Goal: Task Accomplishment & Management: Complete application form

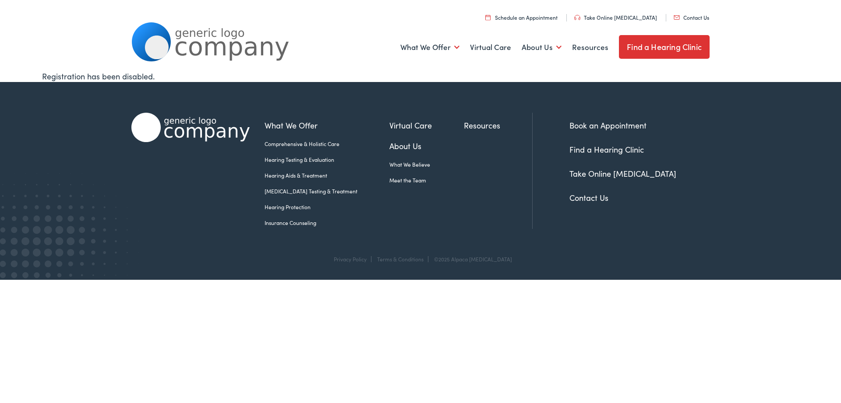
click at [674, 14] on link "Contact Us" at bounding box center [691, 17] width 35 height 7
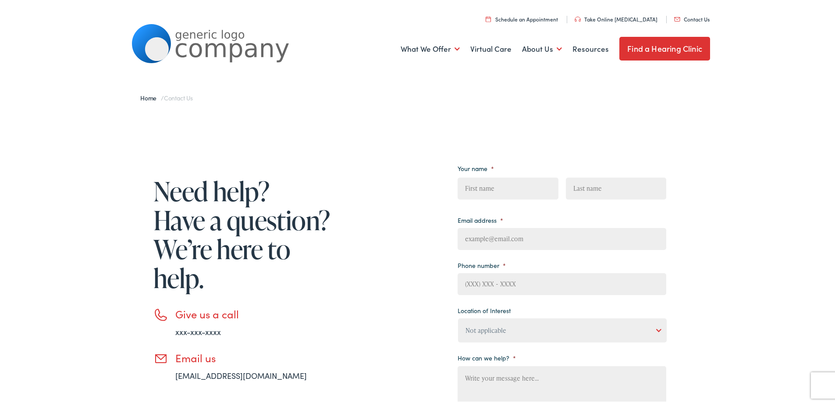
click at [493, 189] on input "First" at bounding box center [507, 187] width 100 height 22
type input "David"
type input "Bennett"
type input "david.bennett@wikithinkers.org"
type input "(814) 980-5065"
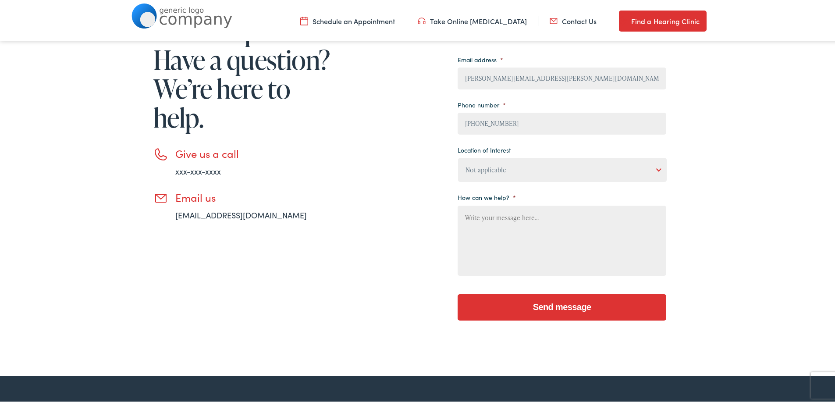
scroll to position [161, 0]
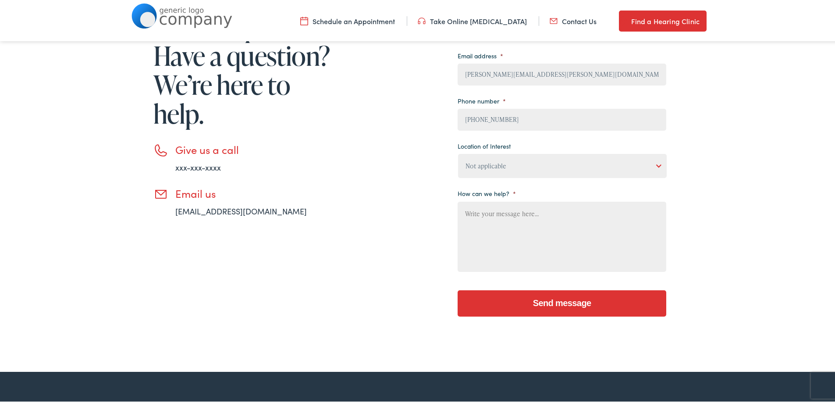
click at [505, 186] on li "How can we help? *" at bounding box center [561, 228] width 209 height 87
click at [515, 163] on select "Not applicable Estes Audiology, Seguin Estes Audiology, San Antonio Estes Audio…" at bounding box center [562, 164] width 209 height 24
select select "Scallan Hearing, Seigen"
click at [458, 152] on select "Not applicable Estes Audiology, Seguin Estes Audiology, San Antonio Estes Audio…" at bounding box center [562, 164] width 209 height 24
click at [512, 249] on textarea "How can we help? *" at bounding box center [561, 235] width 209 height 70
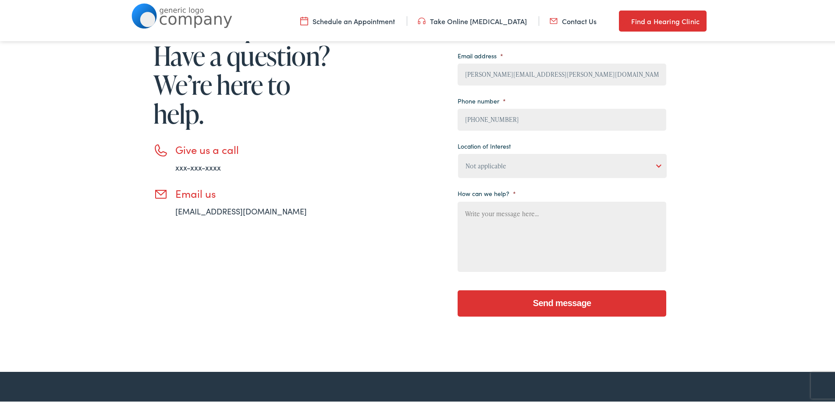
paste textarea "Wikipedia is considered to be the World’s most significant tool for reference m…"
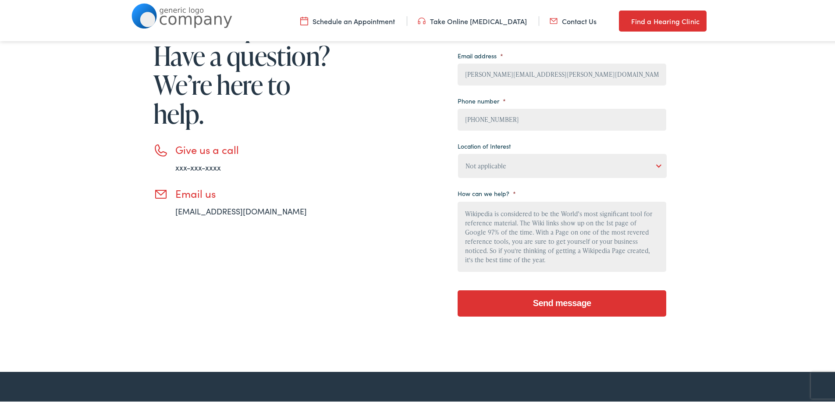
scroll to position [93, 0]
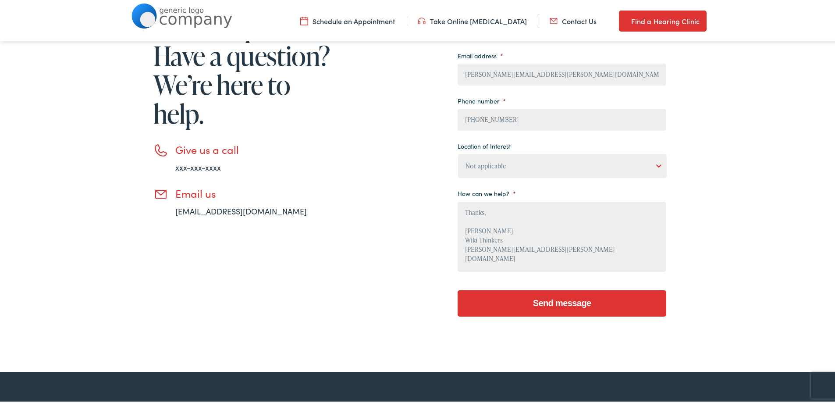
type textarea "Wikipedia is considered to be the World’s most significant tool for reference m…"
click at [516, 295] on input "Send message" at bounding box center [561, 301] width 209 height 26
click at [552, 296] on input "Send message" at bounding box center [561, 301] width 209 height 26
click at [557, 219] on textarea "Wikipedia is considered to be the World’s most significant tool for reference m…" at bounding box center [561, 235] width 209 height 70
click at [591, 246] on textarea "Wikipedia is considered to be the World’s most significant tool for reference m…" at bounding box center [561, 235] width 209 height 70
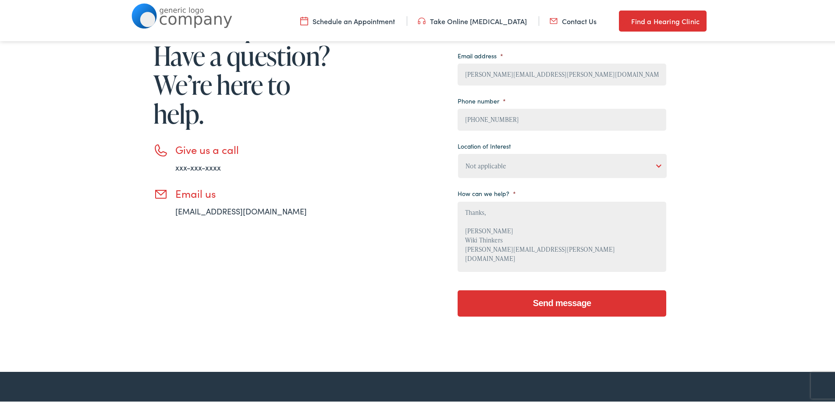
click at [457, 288] on input "Send message" at bounding box center [561, 301] width 209 height 26
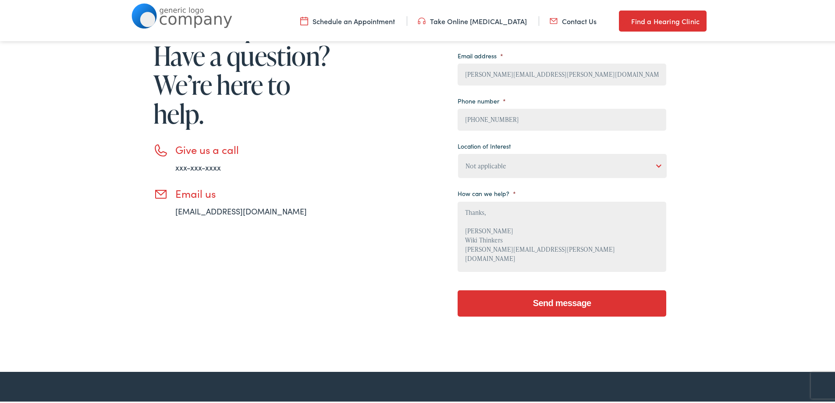
click at [457, 288] on input "Send message" at bounding box center [561, 301] width 209 height 26
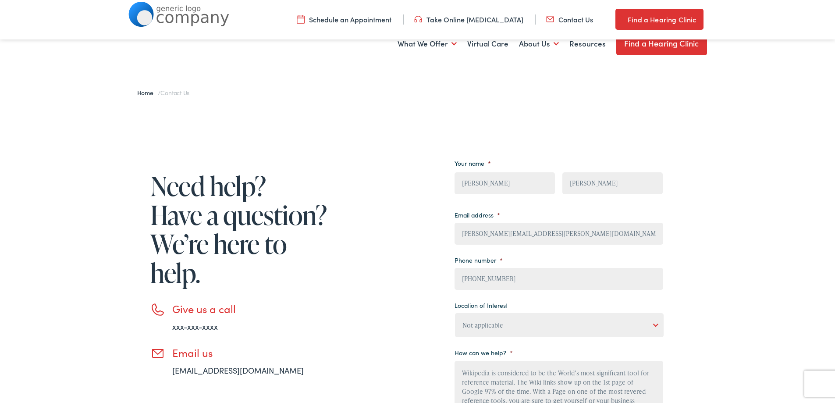
select select "Estes Audiology, Round Rock"
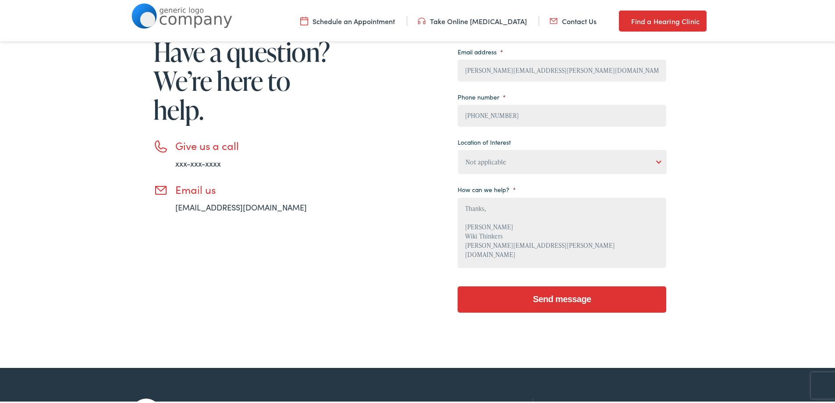
click at [575, 301] on input "Send message" at bounding box center [561, 297] width 209 height 26
